Goal: Task Accomplishment & Management: Use online tool/utility

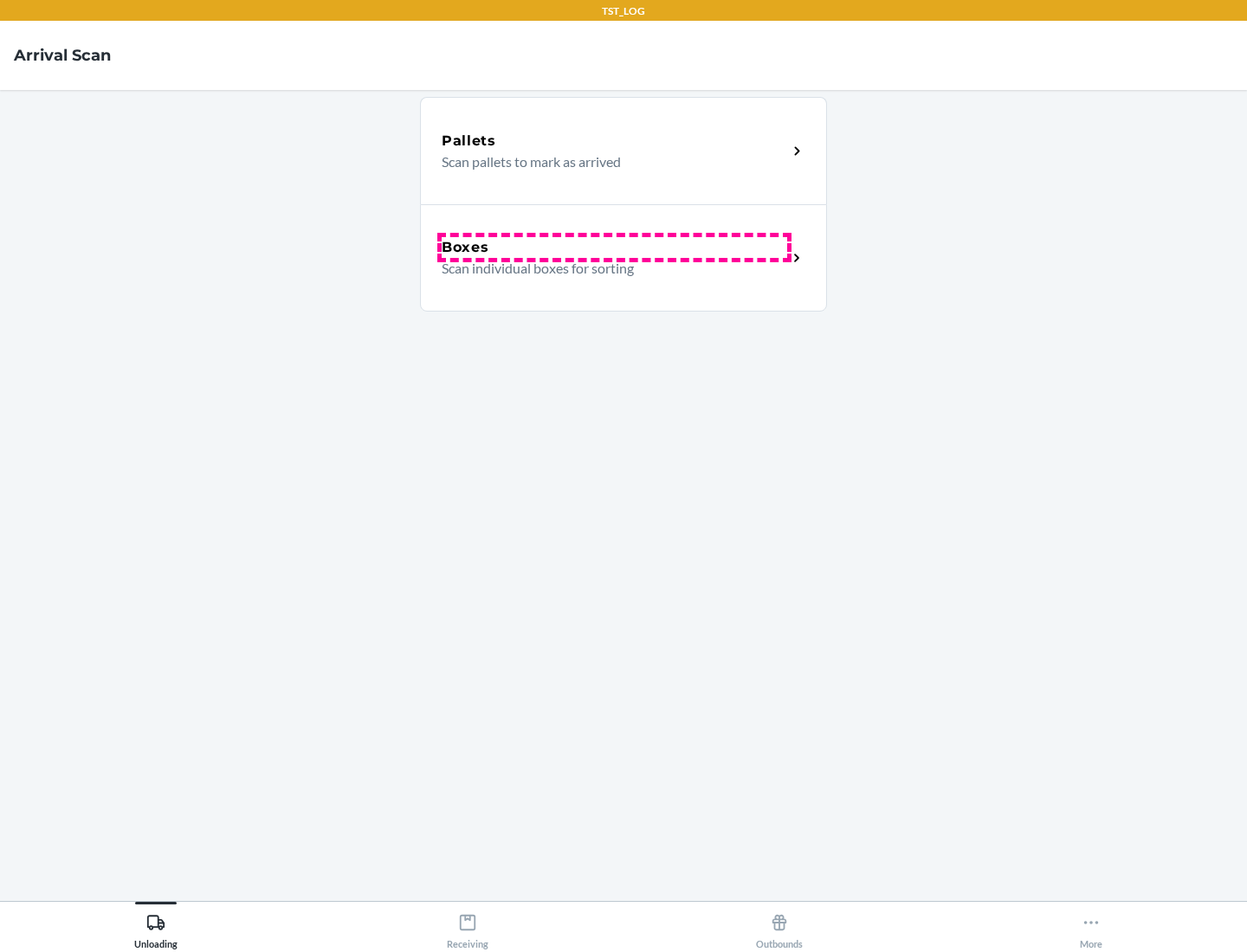
click at [614, 247] on div "Boxes" at bounding box center [615, 247] width 346 height 21
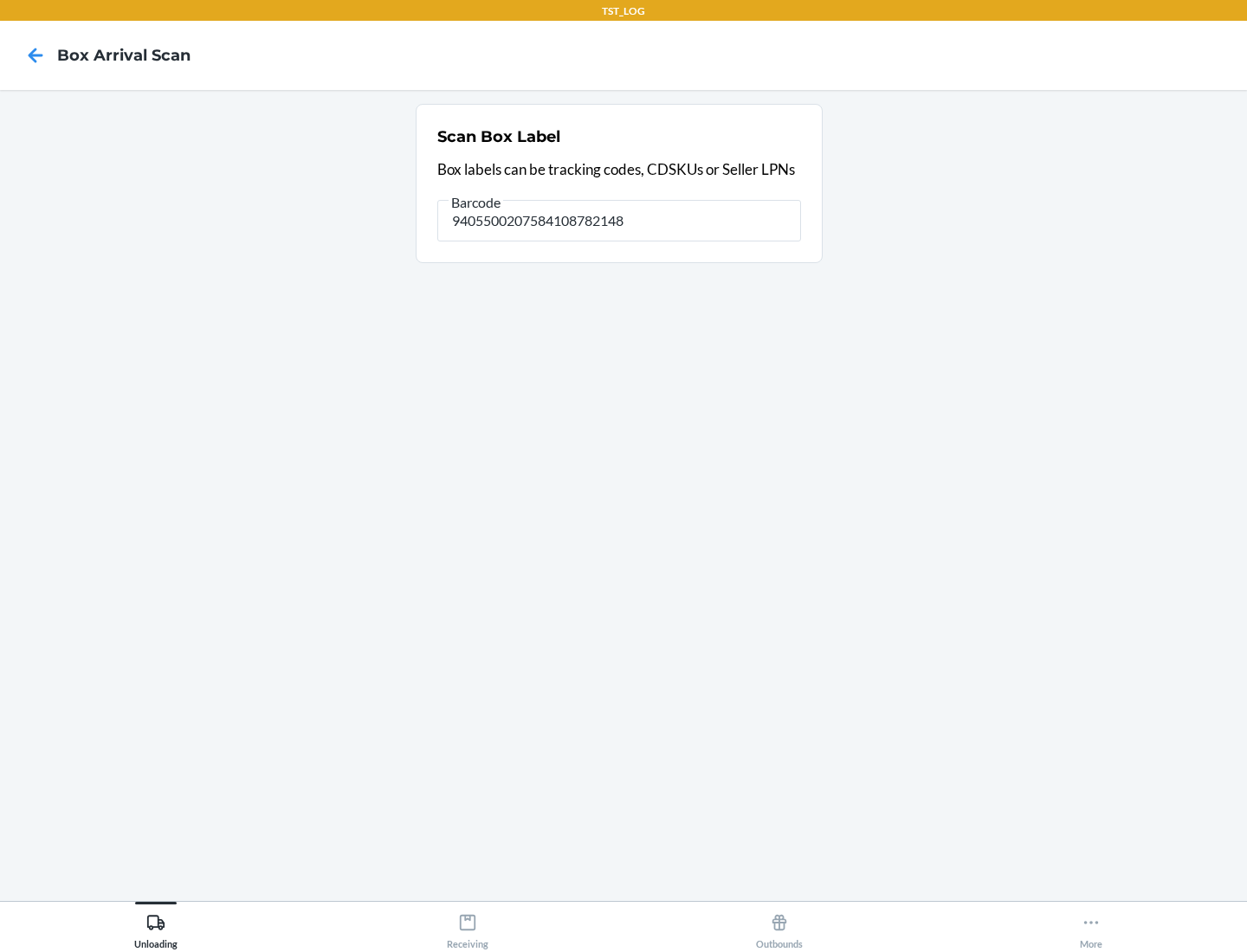
type input "9405500207584108782148"
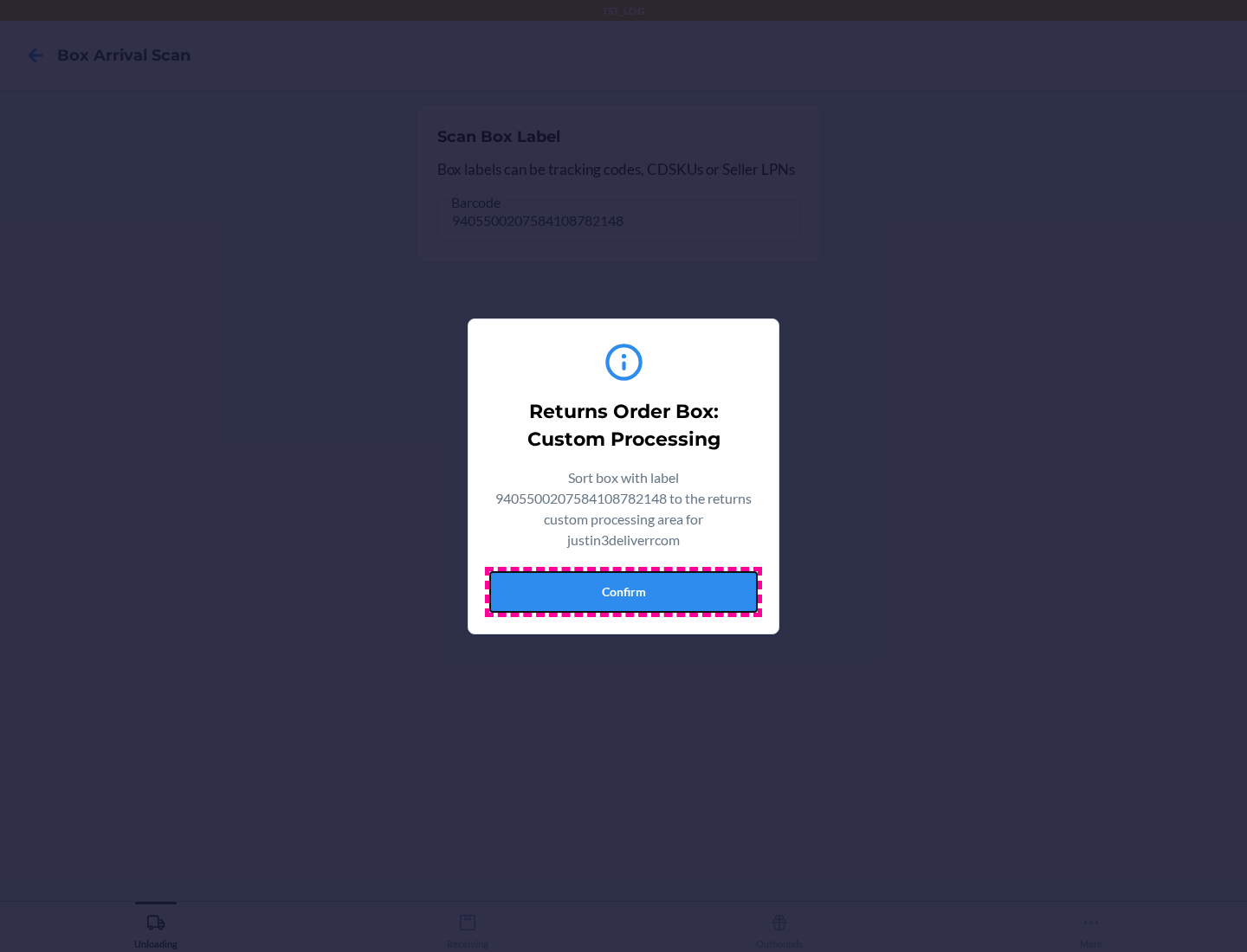
click at [624, 591] on button "Confirm" at bounding box center [624, 592] width 269 height 41
